Goal: Find specific page/section: Find specific page/section

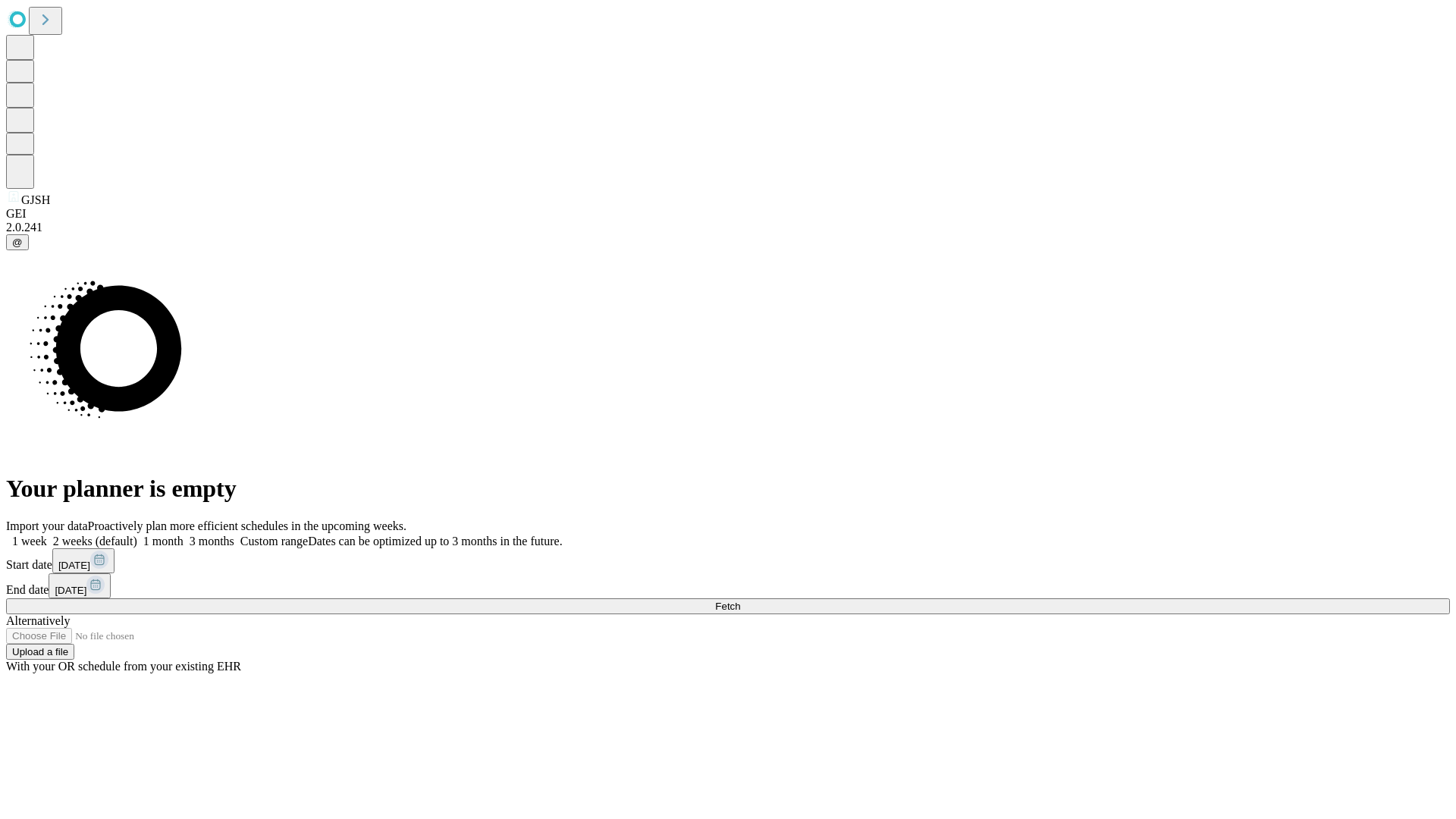
click at [741, 600] on span "Fetch" at bounding box center [728, 606] width 25 height 12
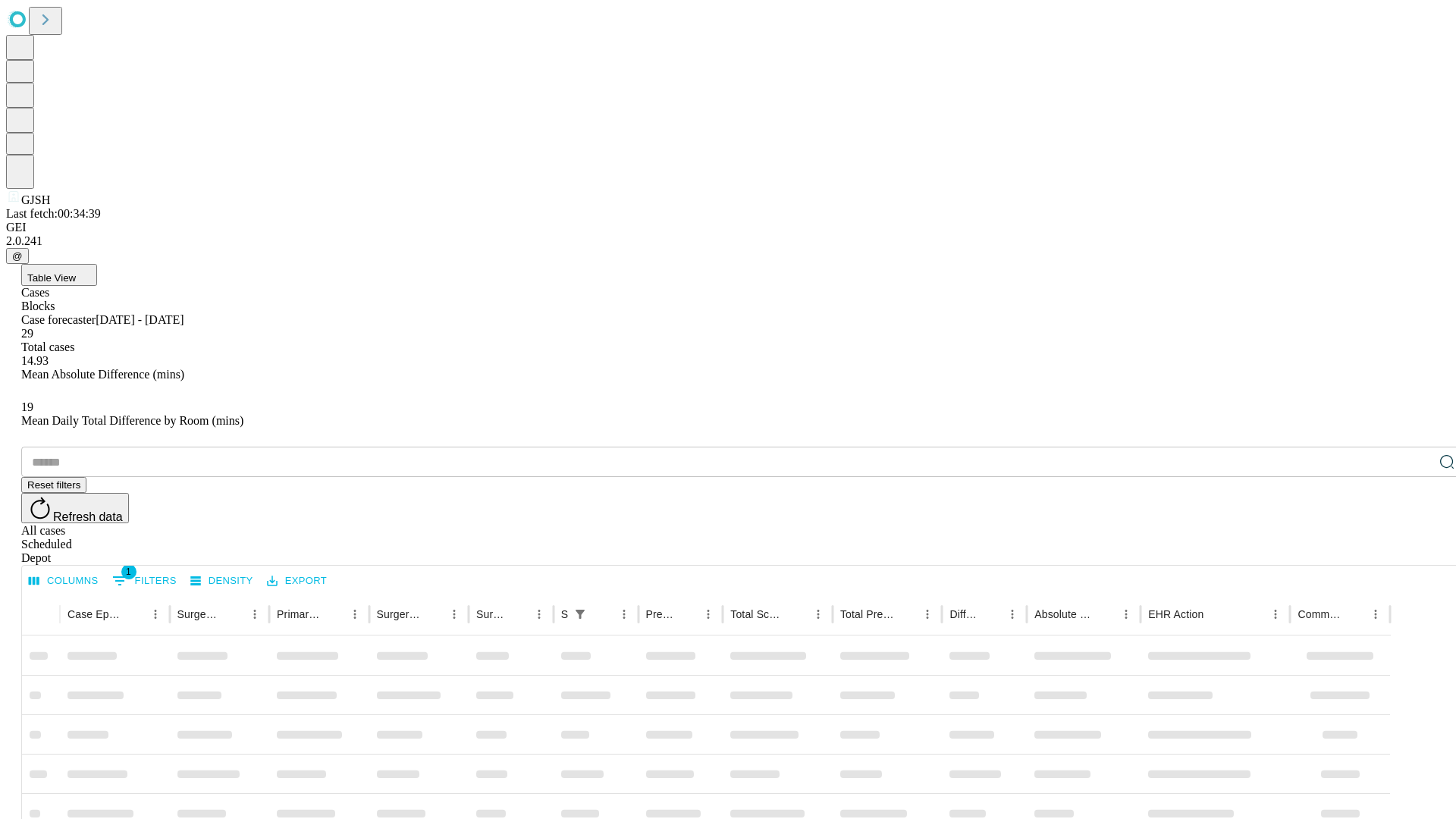
click at [1417, 551] on div "Depot" at bounding box center [743, 558] width 1444 height 13
